Goal: Transaction & Acquisition: Purchase product/service

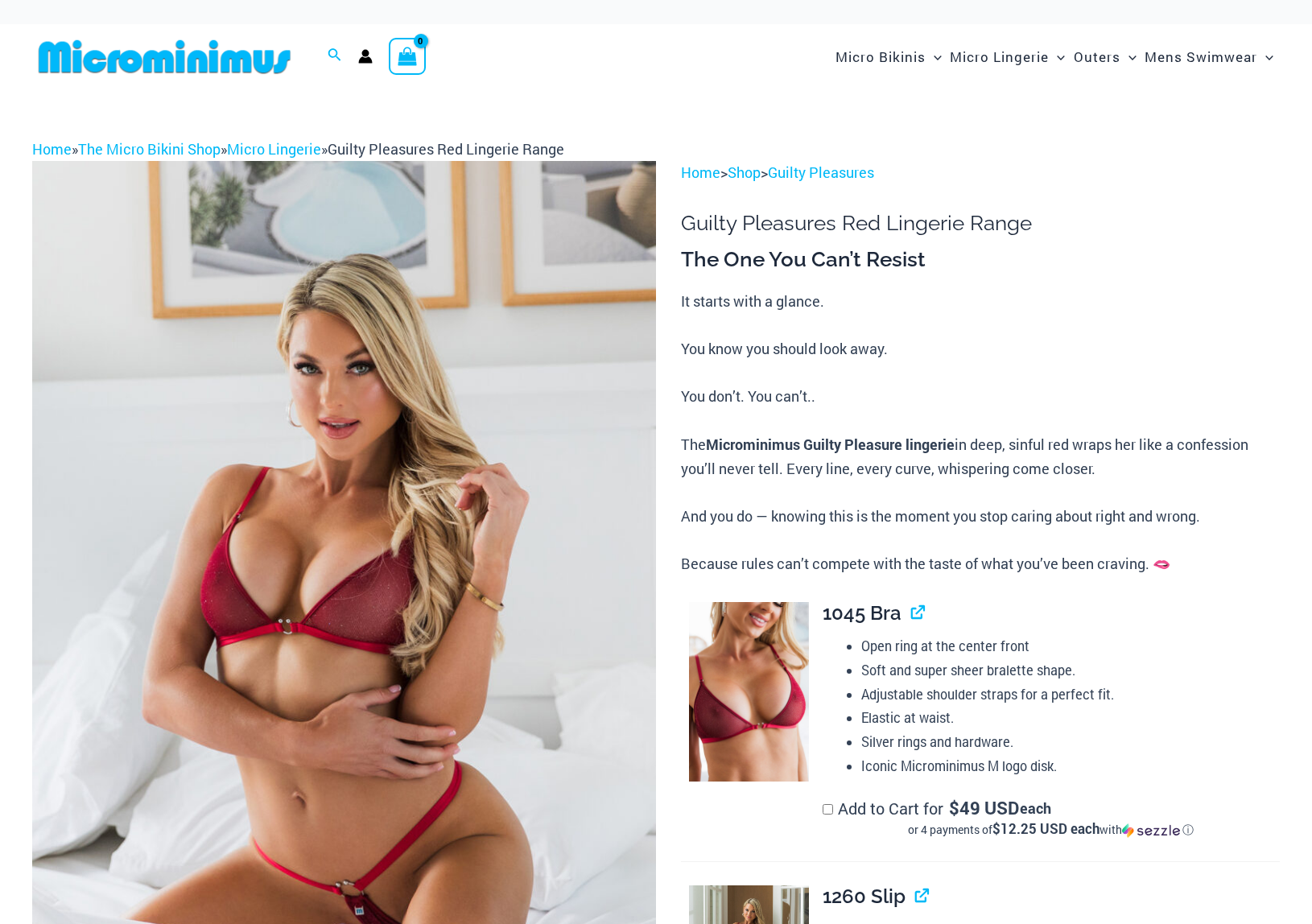
click at [386, 424] on img at bounding box center [344, 629] width 624 height 936
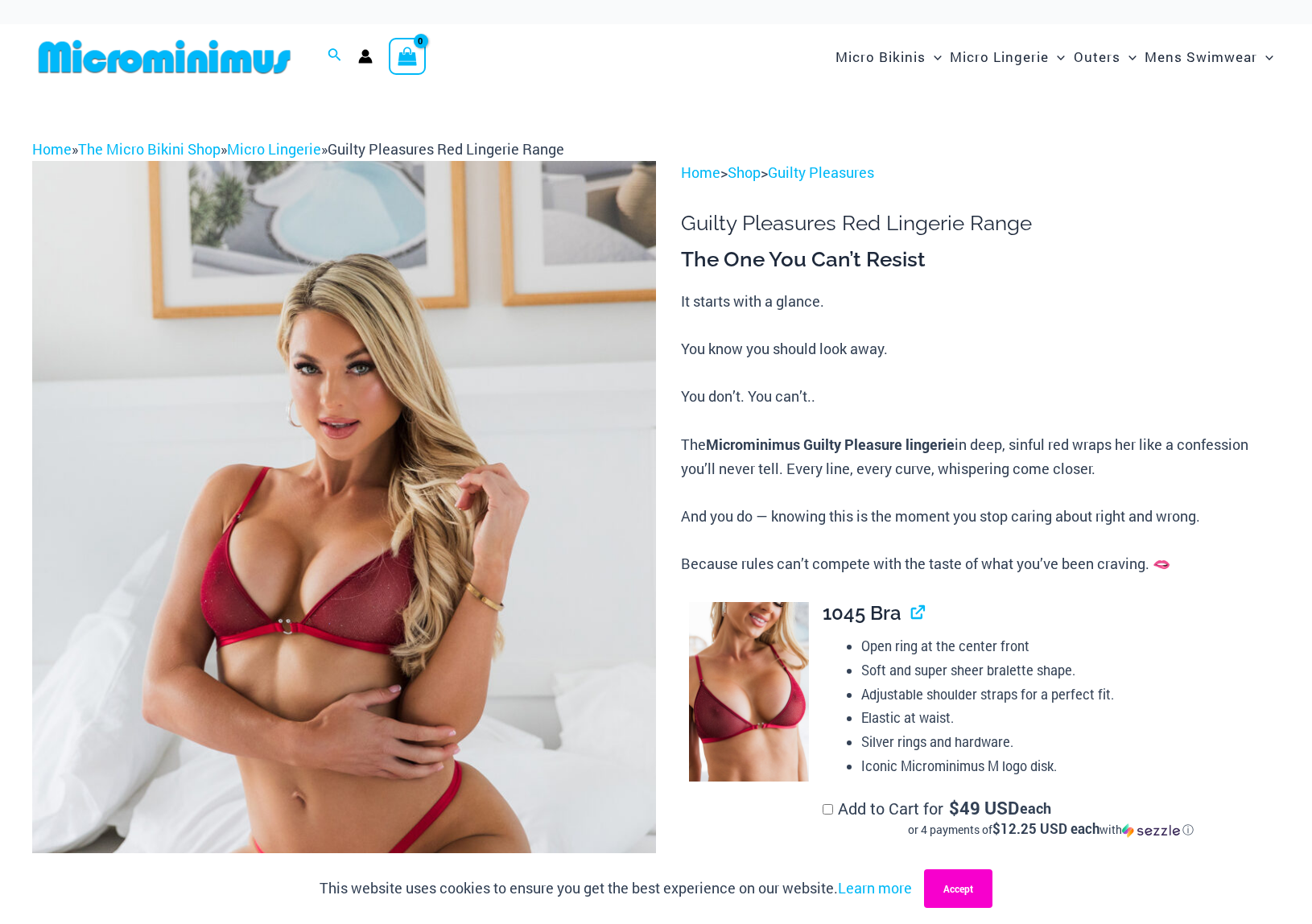
drag, startPoint x: 972, startPoint y: 899, endPoint x: 905, endPoint y: 870, distance: 73.0
click at [970, 897] on button "Accept" at bounding box center [958, 888] width 68 height 39
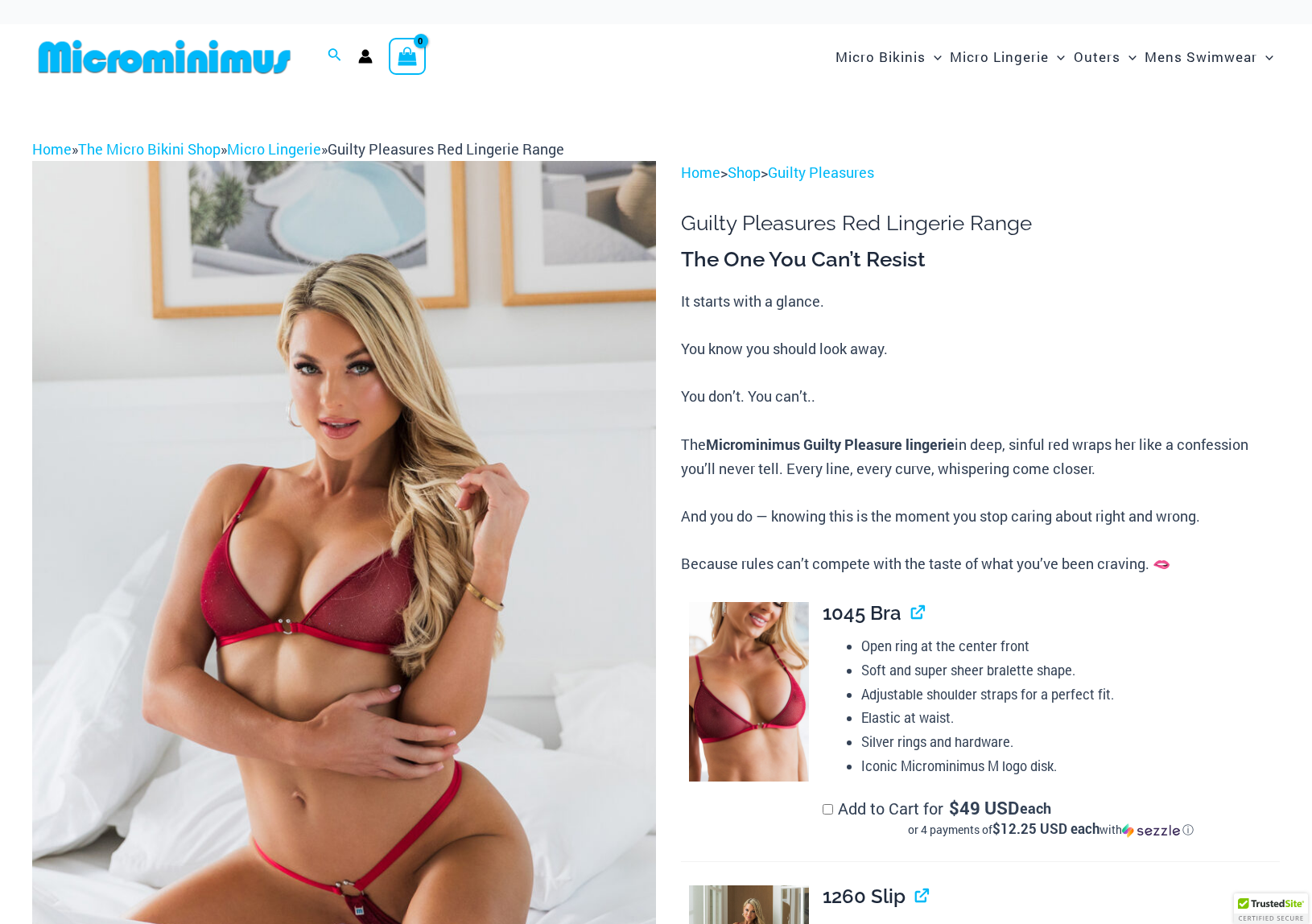
click at [542, 617] on img at bounding box center [344, 629] width 624 height 936
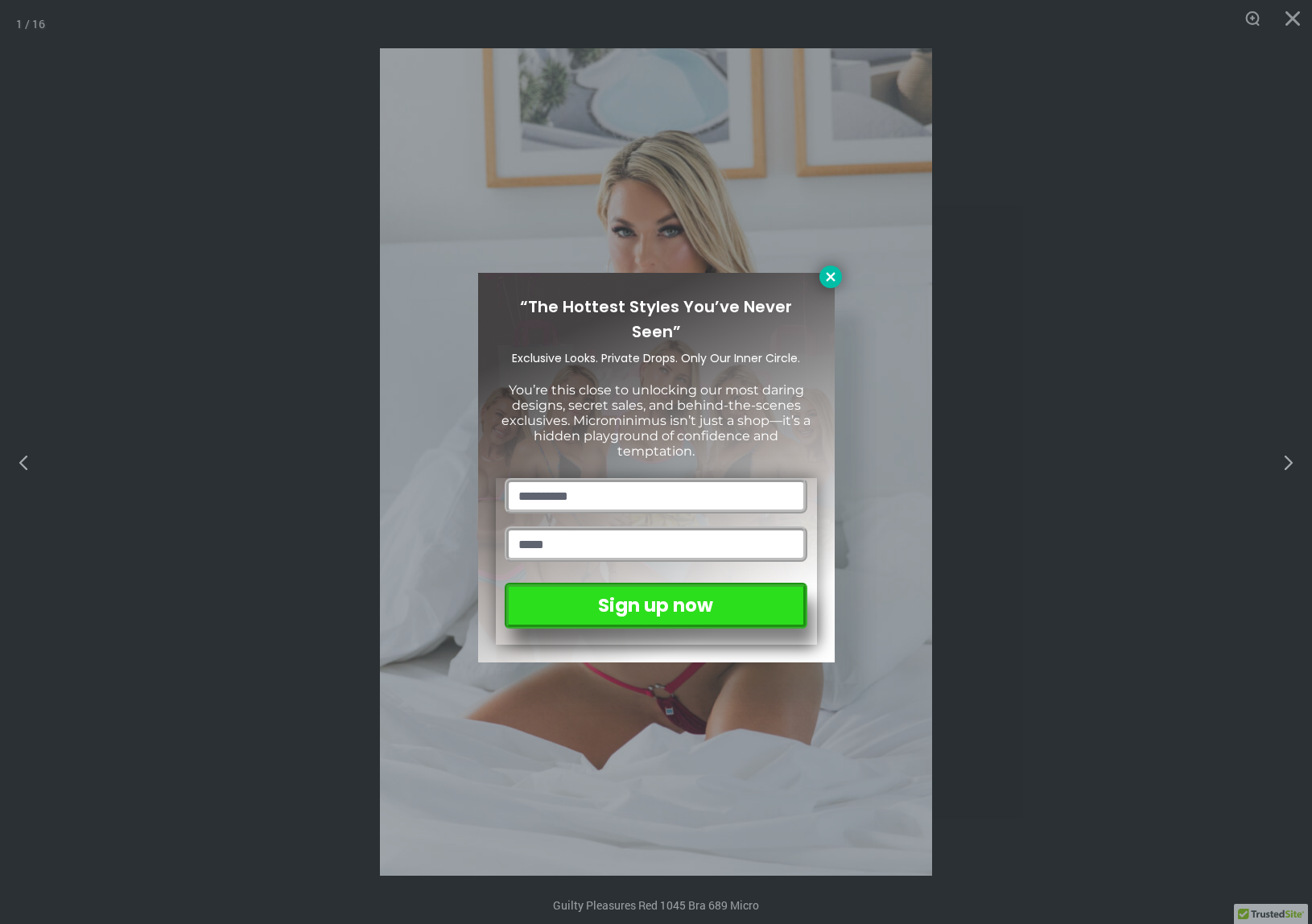
click at [831, 276] on icon at bounding box center [830, 276] width 9 height 9
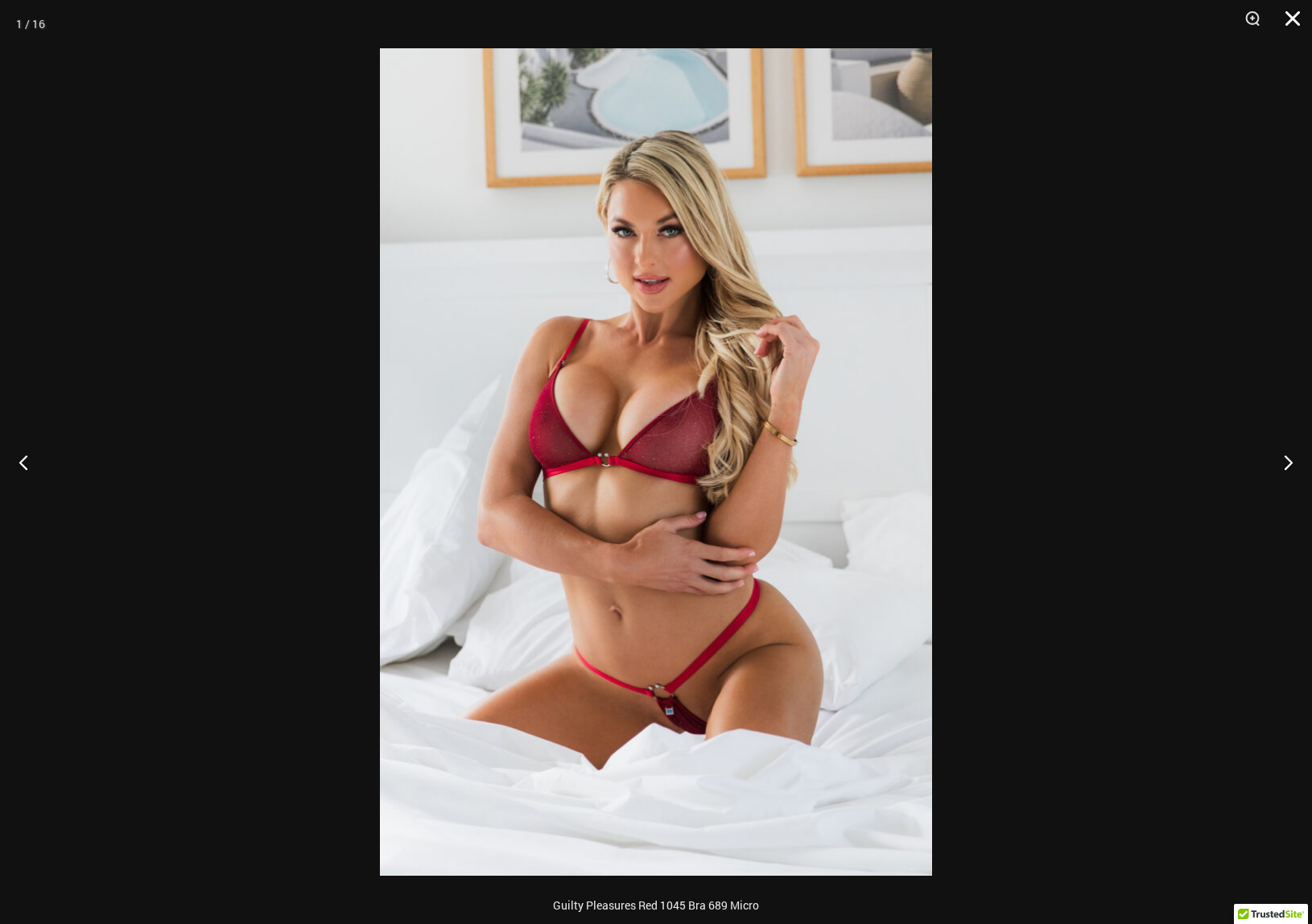
click at [1289, 18] on button "Close" at bounding box center [1287, 24] width 40 height 48
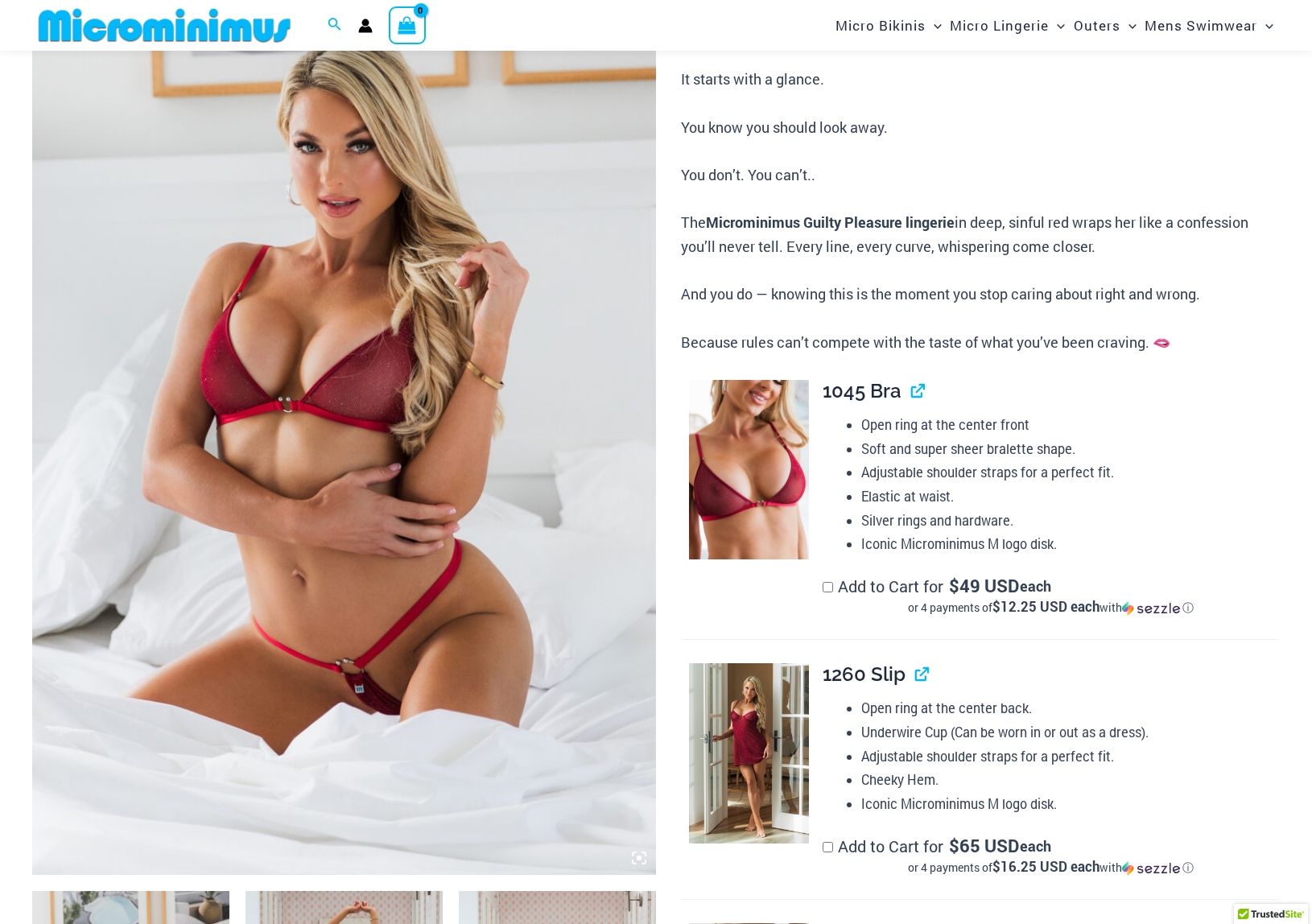
scroll to position [238, 0]
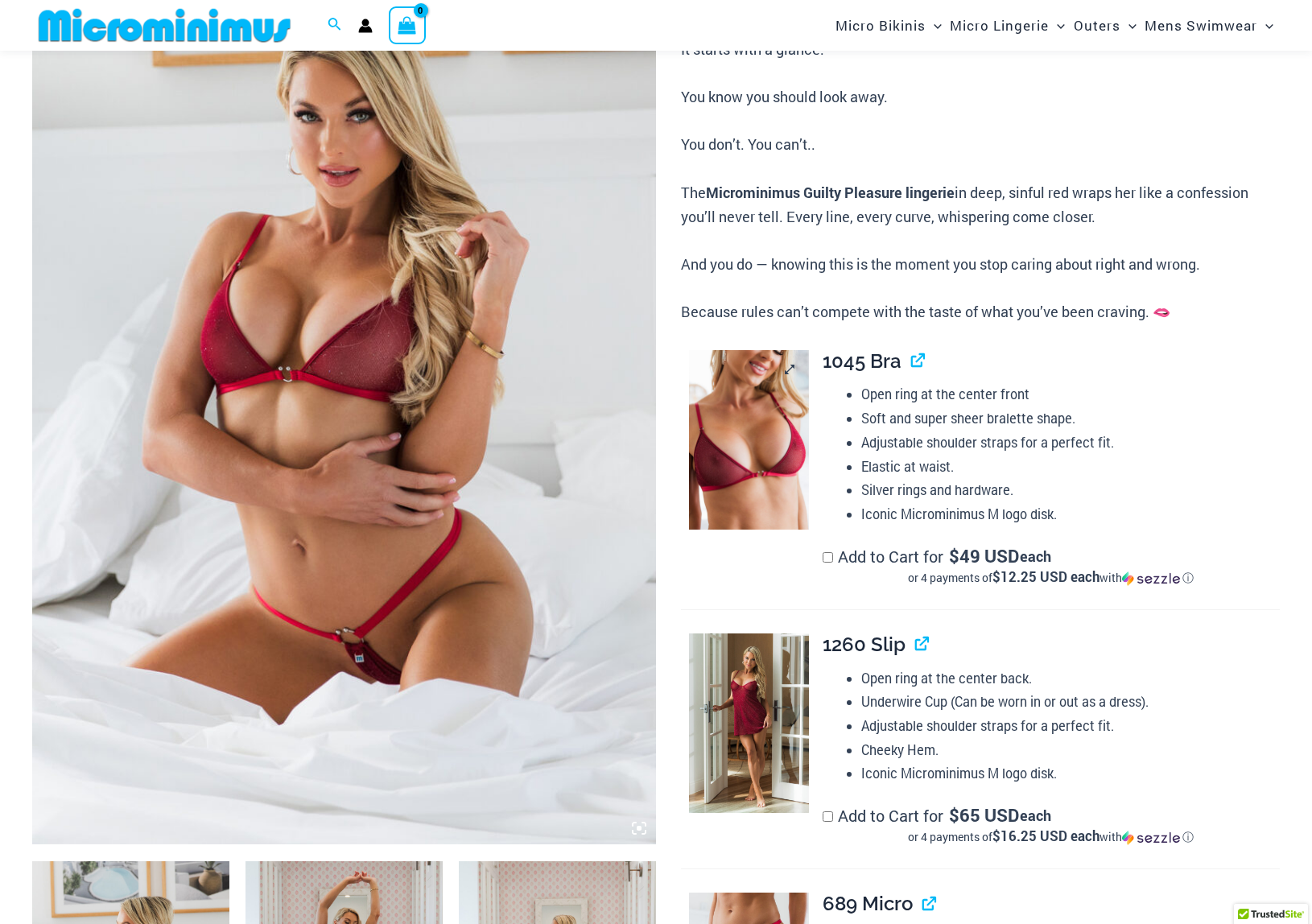
click at [759, 462] on img at bounding box center [749, 440] width 120 height 179
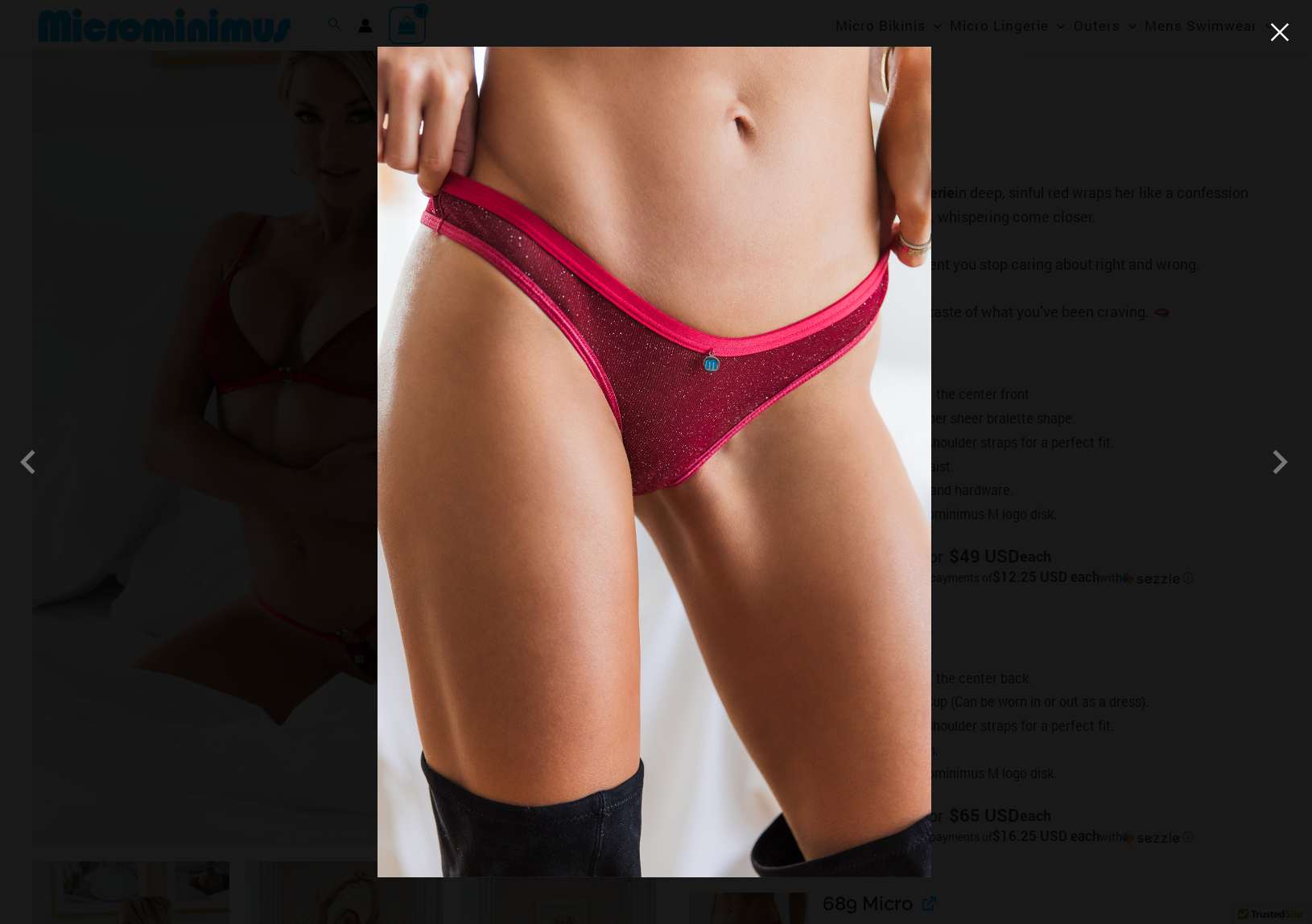
click at [1280, 30] on button "Close" at bounding box center [1280, 32] width 24 height 24
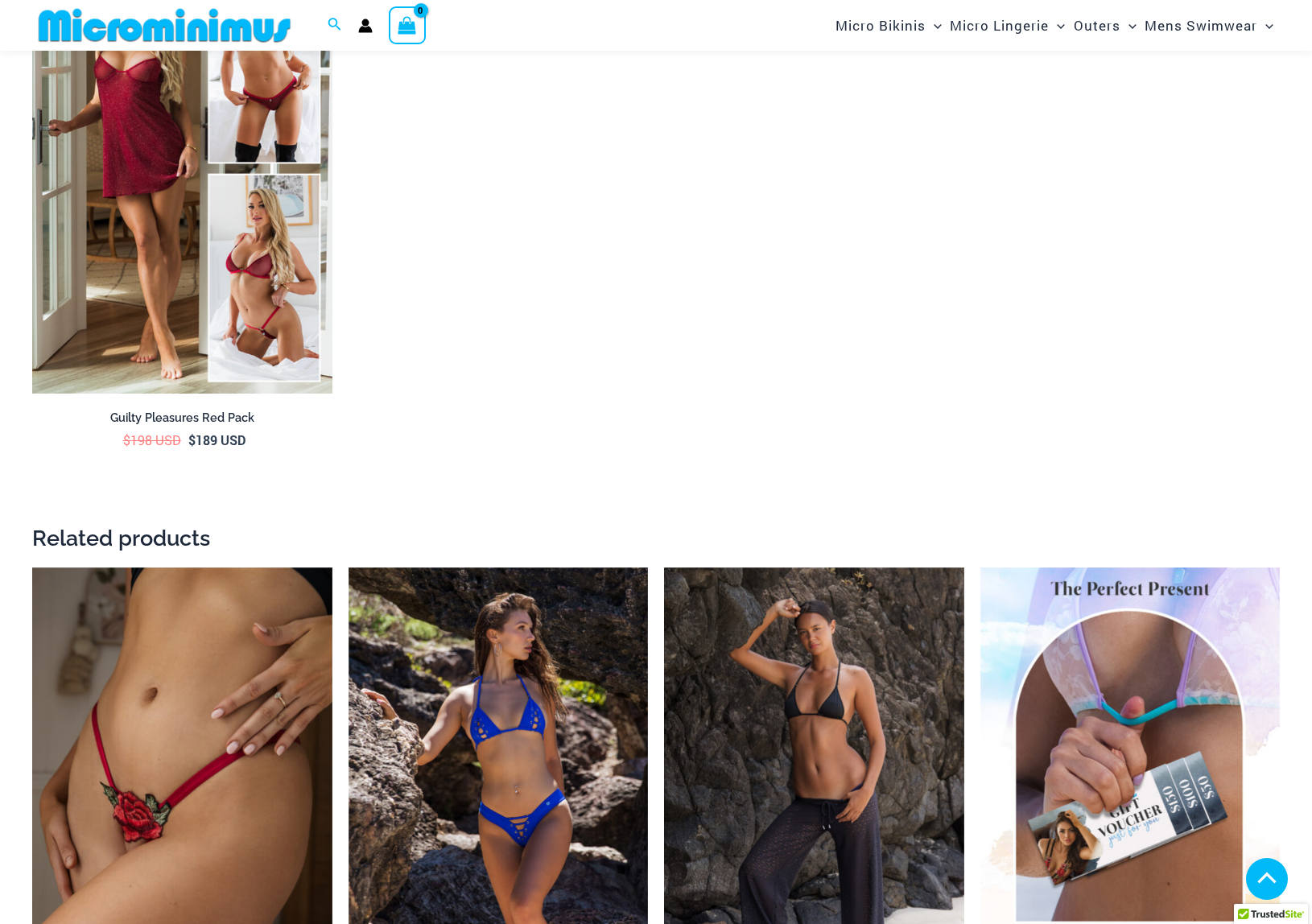
scroll to position [2794, 0]
